Goal: Transaction & Acquisition: Purchase product/service

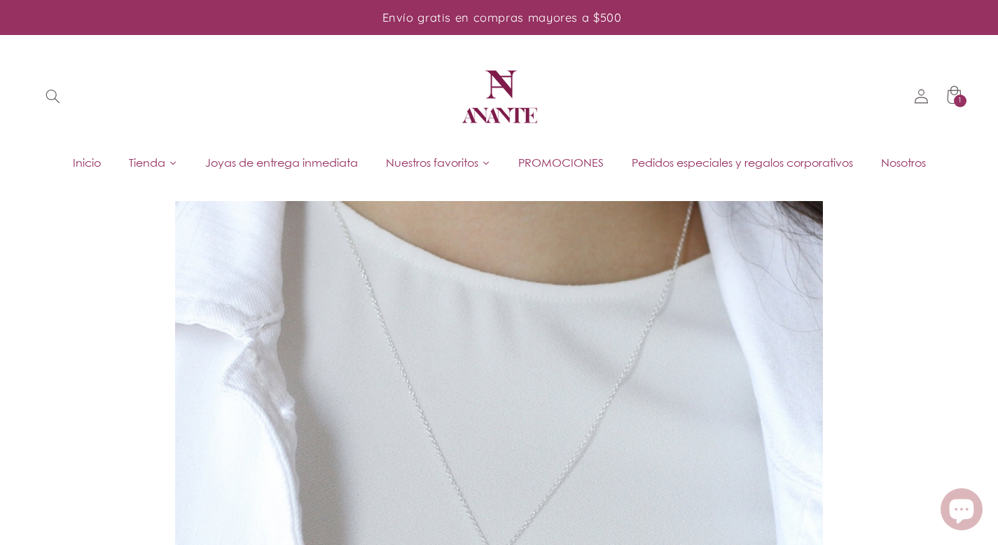
click at [40, 87] on span "Búsqueda" at bounding box center [53, 97] width 32 height 32
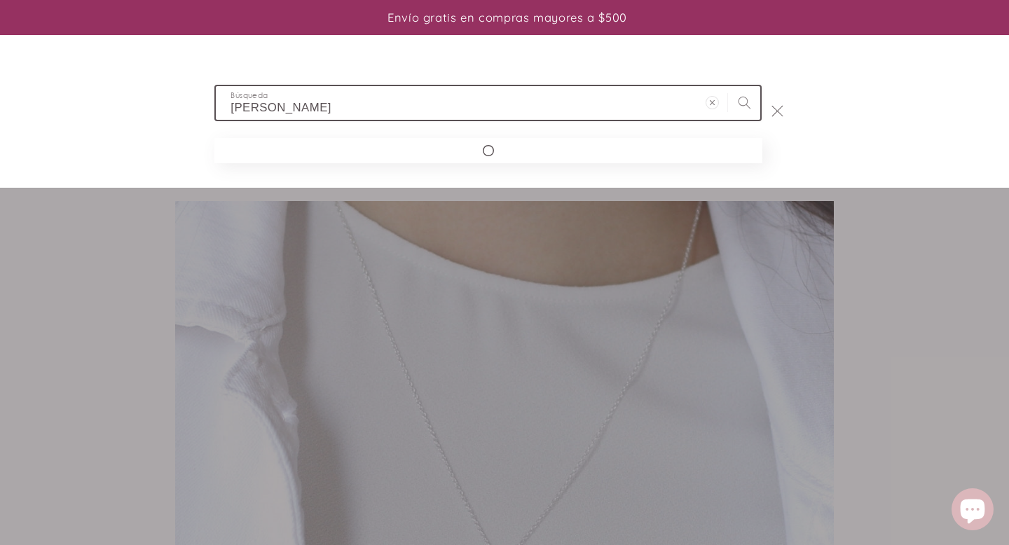
type input "[PERSON_NAME]"
click at [728, 86] on button "Búsqueda" at bounding box center [744, 102] width 32 height 32
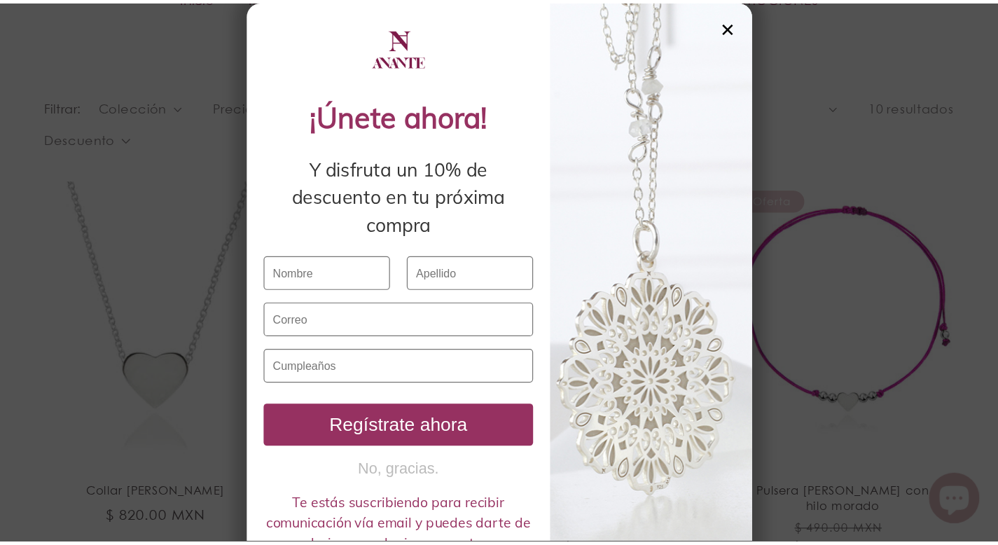
scroll to position [284, 0]
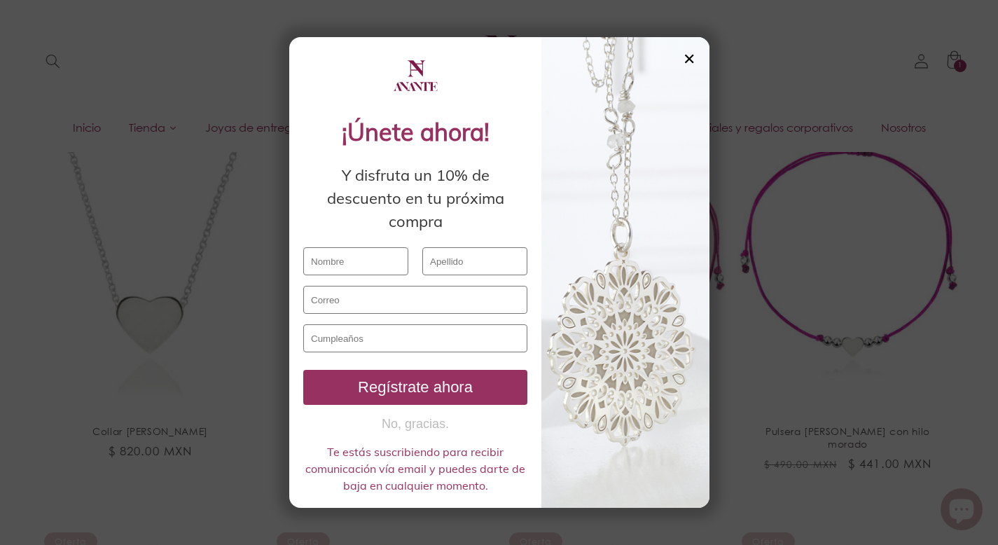
click at [687, 59] on div "✕" at bounding box center [689, 58] width 13 height 15
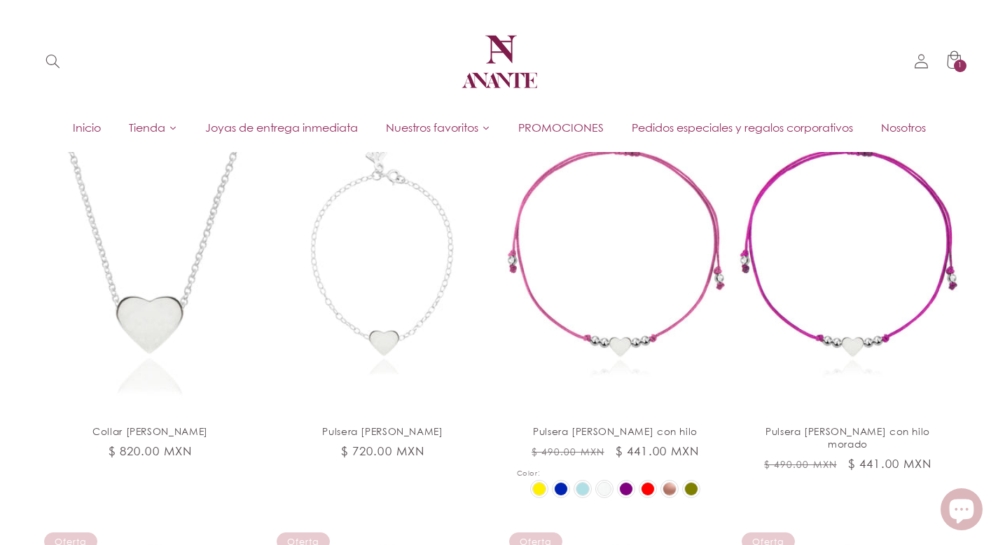
click at [579, 142] on header "Inicio Tienda Joyas de entrega inmediata PROMOCIONES Pedidos especiales y regal…" at bounding box center [499, 76] width 998 height 152
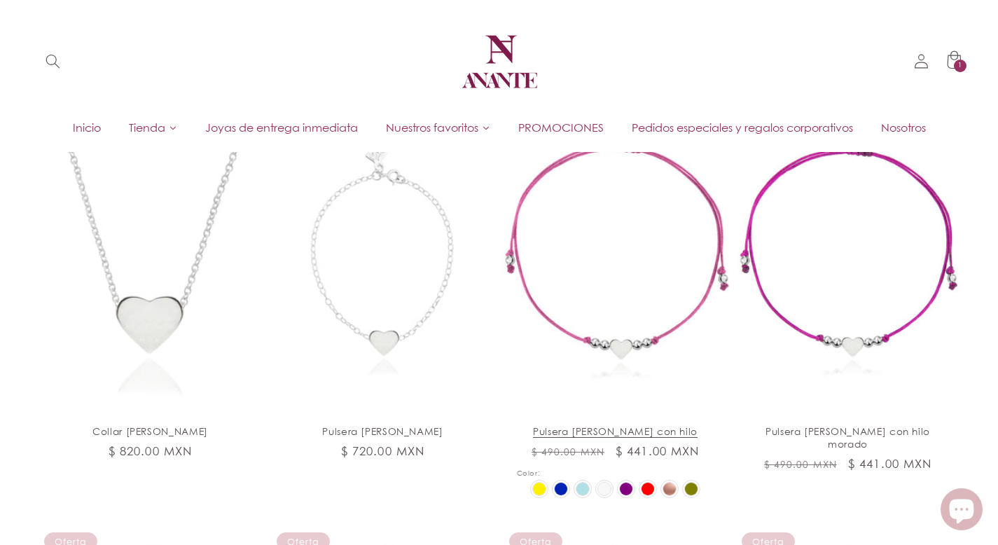
click at [610, 425] on link "Pulsera [PERSON_NAME] con hilo" at bounding box center [616, 431] width 198 height 13
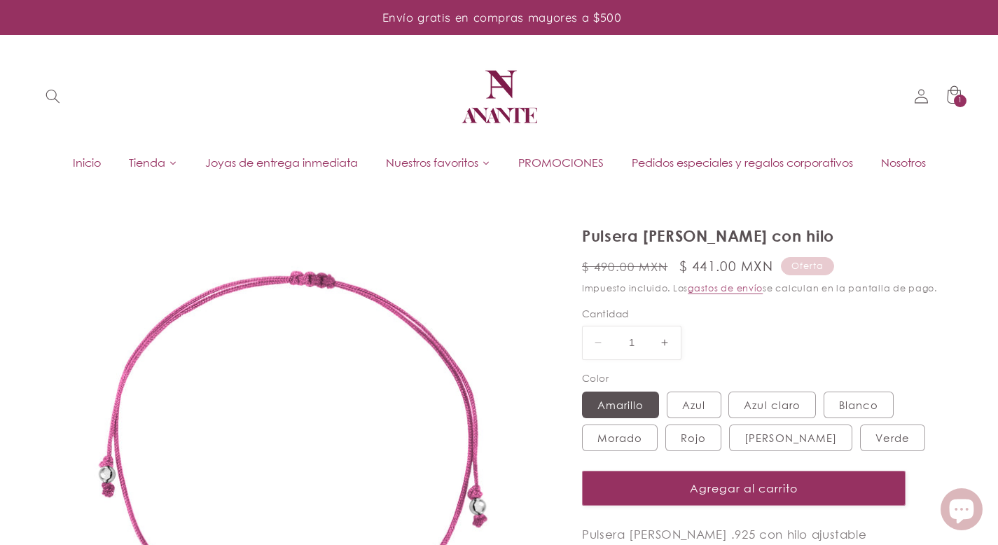
select select "{"isForProduct":true,"id":43715704783002,"title":"Amarillo","available":true,"p…"
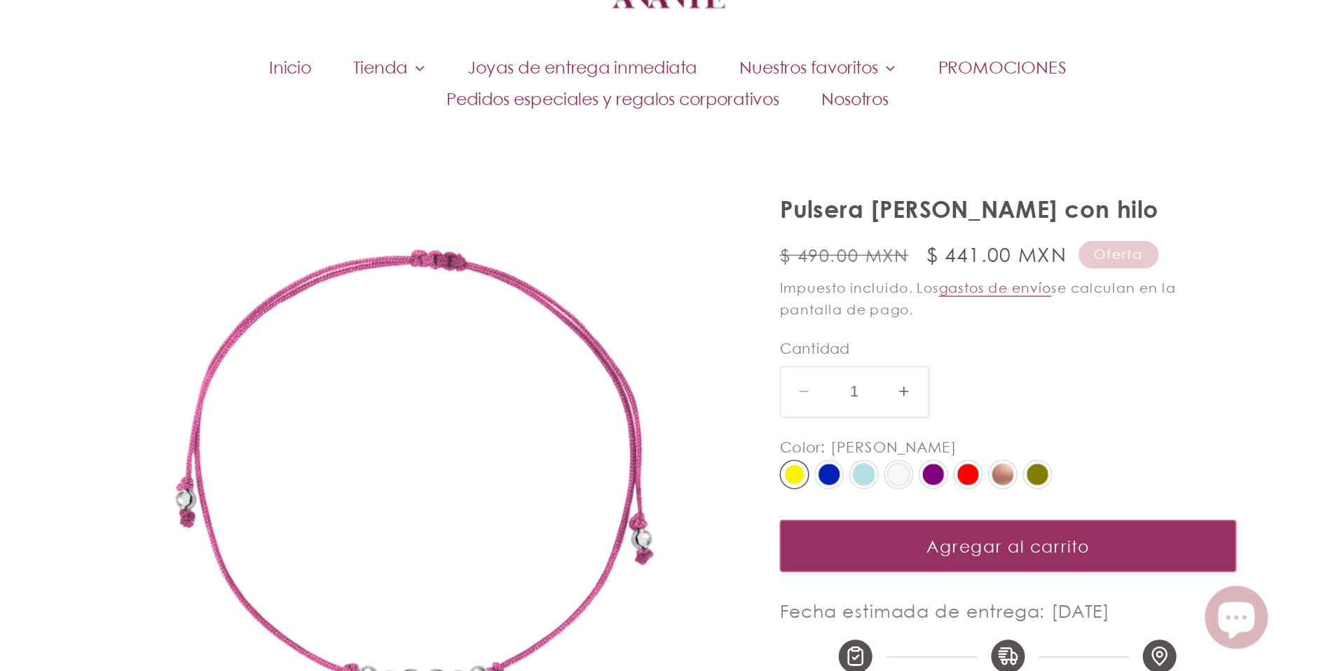
scroll to position [118, 0]
